Goal: Navigation & Orientation: Find specific page/section

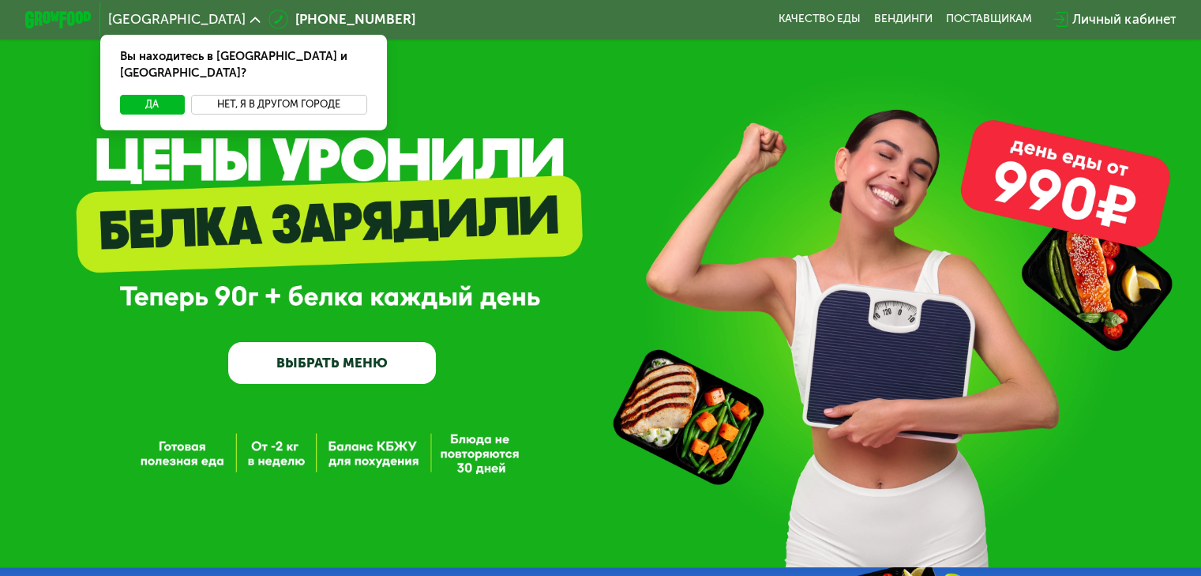
click at [310, 95] on button "Нет, я в другом городе" at bounding box center [279, 105] width 176 height 20
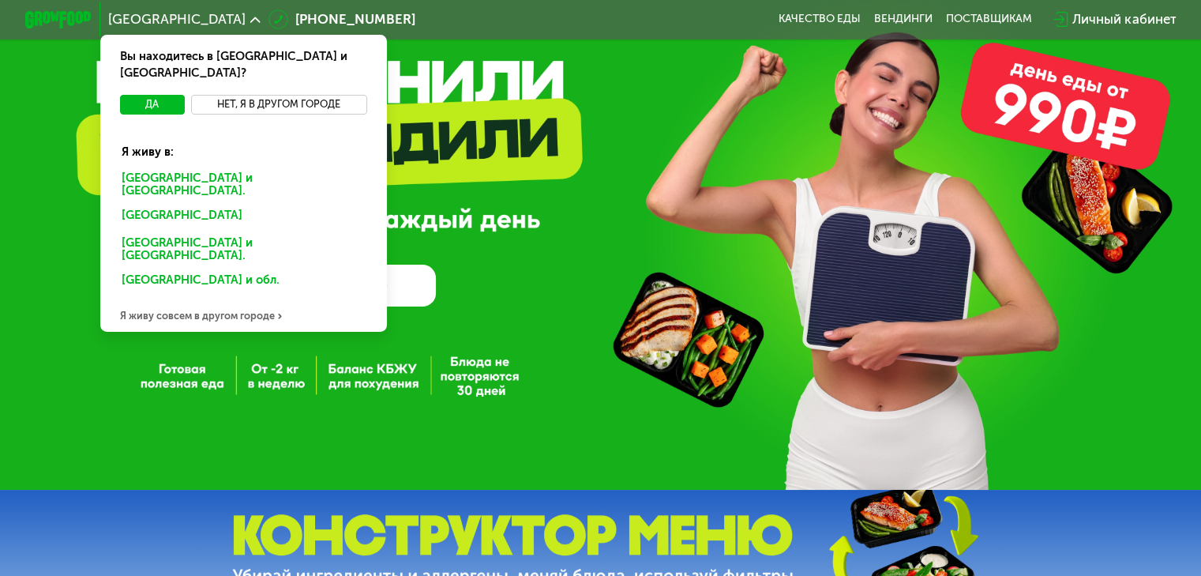
scroll to position [79, 0]
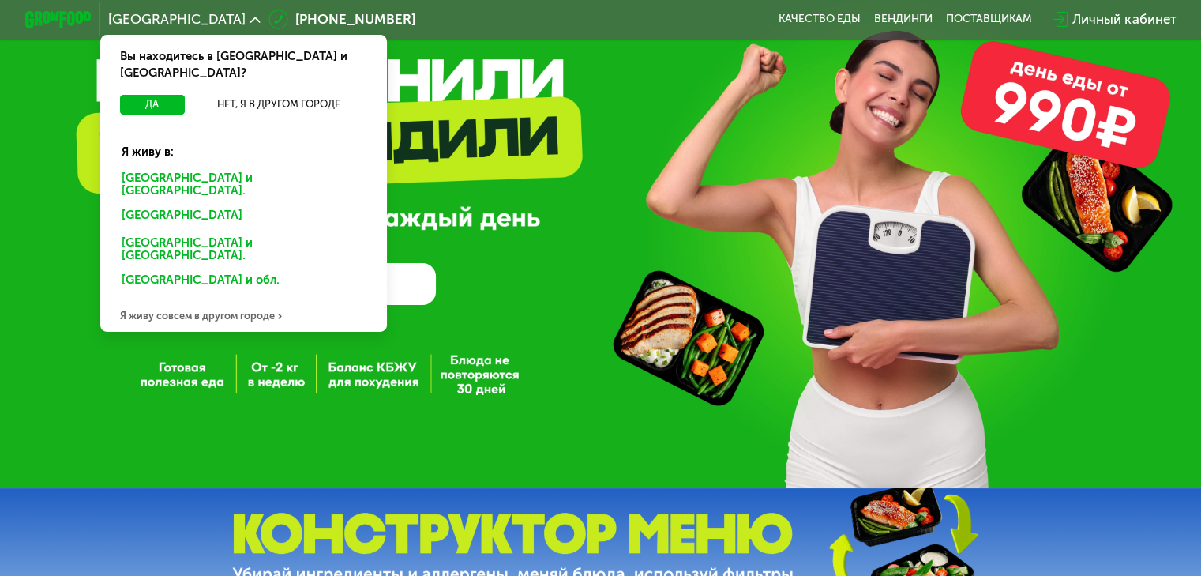
click at [149, 232] on div "Казани" at bounding box center [243, 249] width 267 height 35
